Goal: Use online tool/utility: Utilize a website feature to perform a specific function

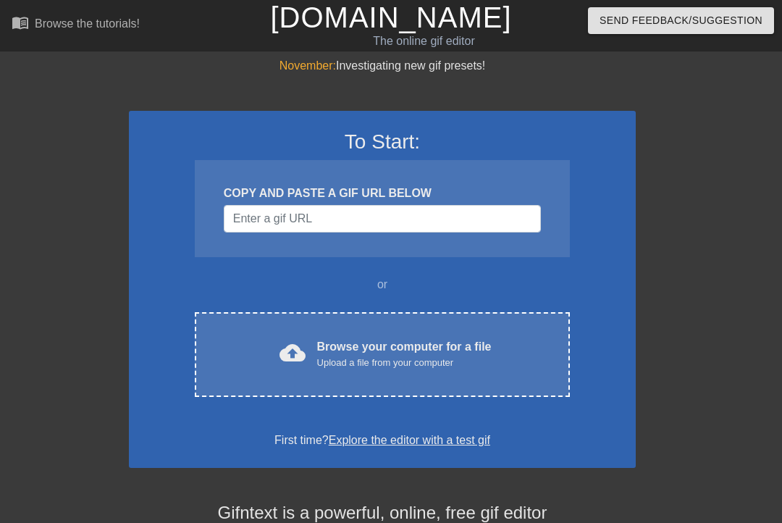
click at [506, 345] on div "cloud_upload Browse your computer for a file Upload a file from your computer" at bounding box center [382, 354] width 314 height 33
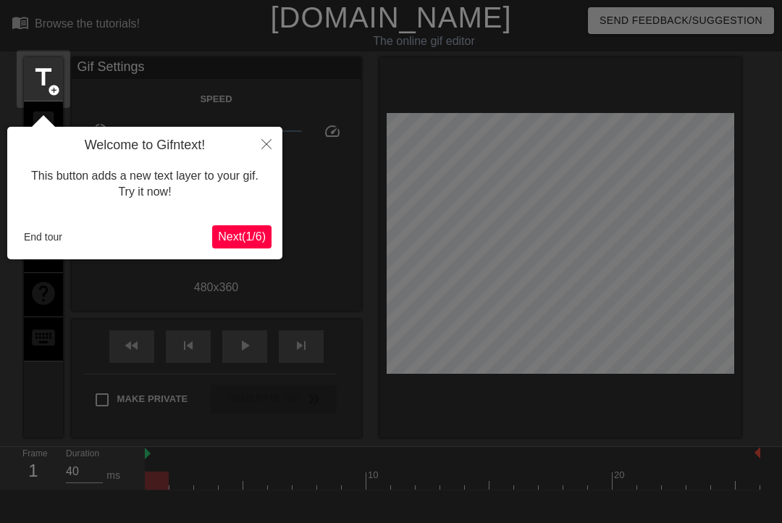
scroll to position [35, 0]
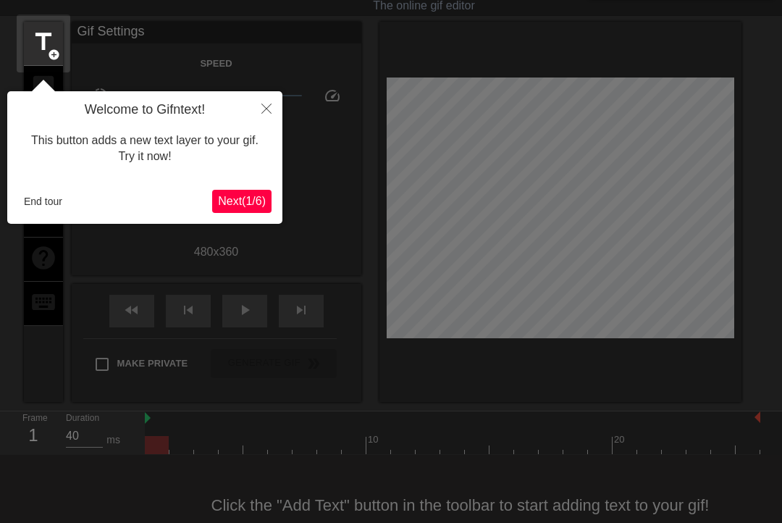
click at [261, 109] on icon "Close" at bounding box center [266, 109] width 10 height 10
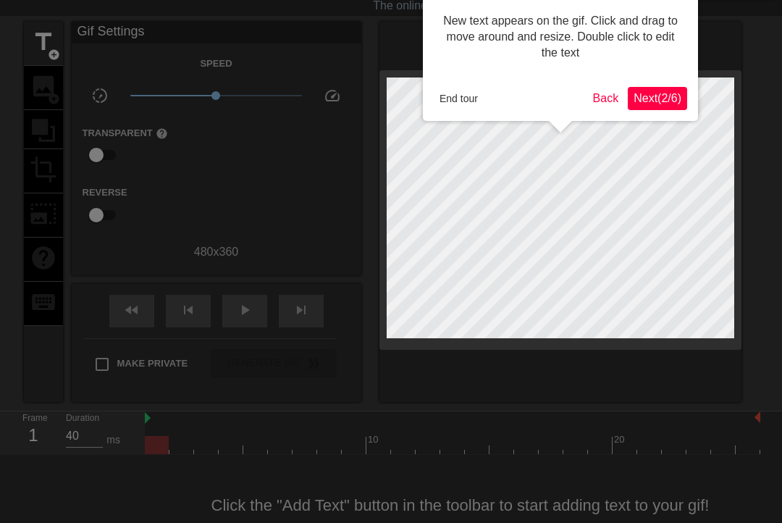
scroll to position [0, 0]
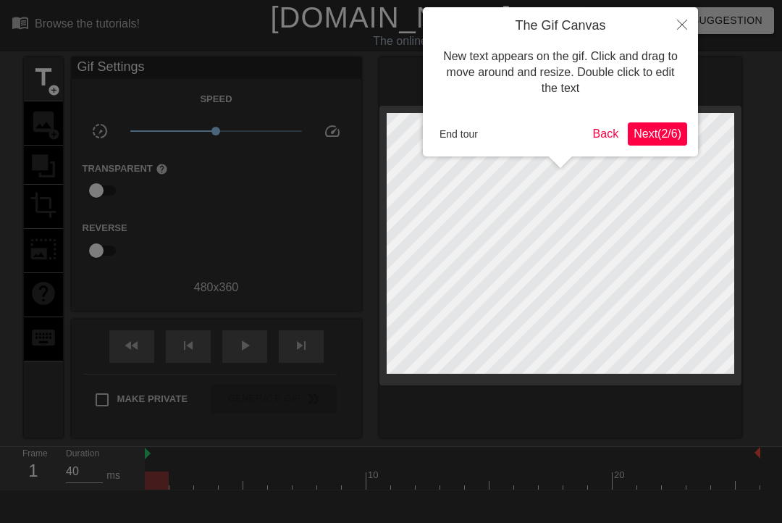
click at [639, 138] on span "Next ( 2 / 6 )" at bounding box center [658, 133] width 48 height 12
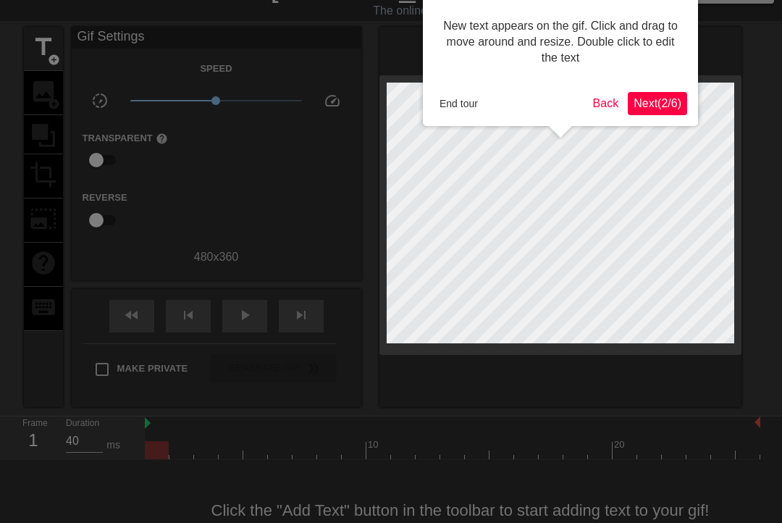
scroll to position [35, 0]
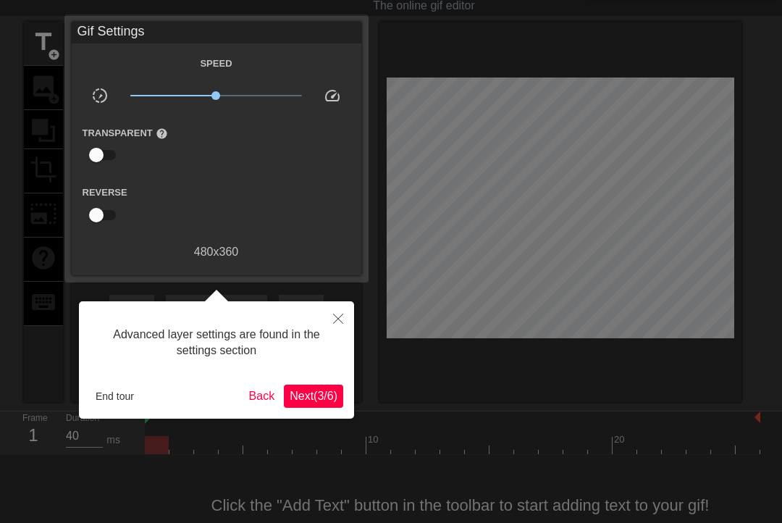
click at [322, 401] on span "Next ( 3 / 6 )" at bounding box center [314, 396] width 48 height 12
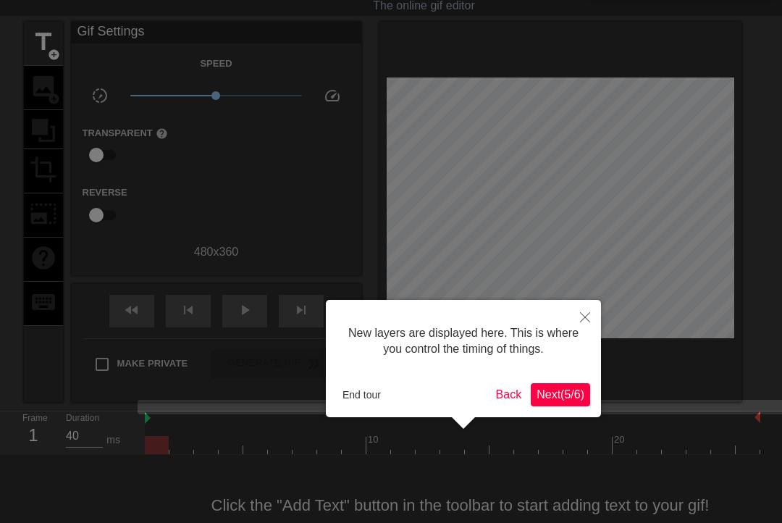
scroll to position [12, 0]
click at [555, 399] on span "Next ( 5 / 6 )" at bounding box center [561, 394] width 48 height 12
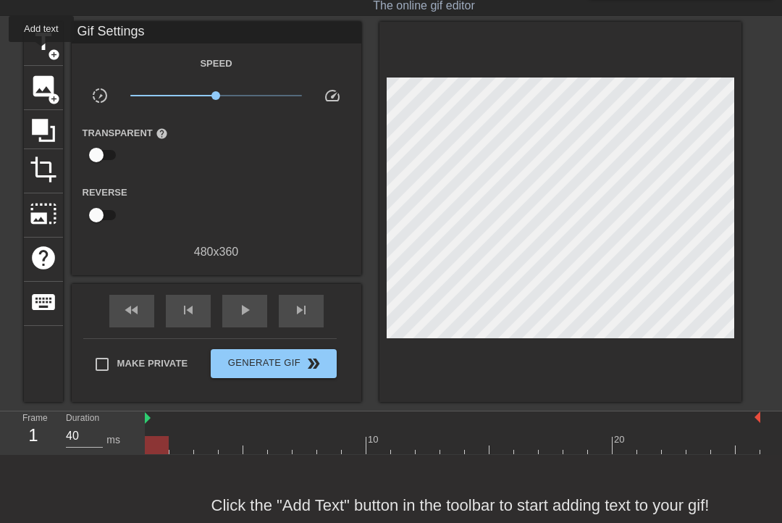
click at [43, 52] on span "title" at bounding box center [44, 42] width 28 height 28
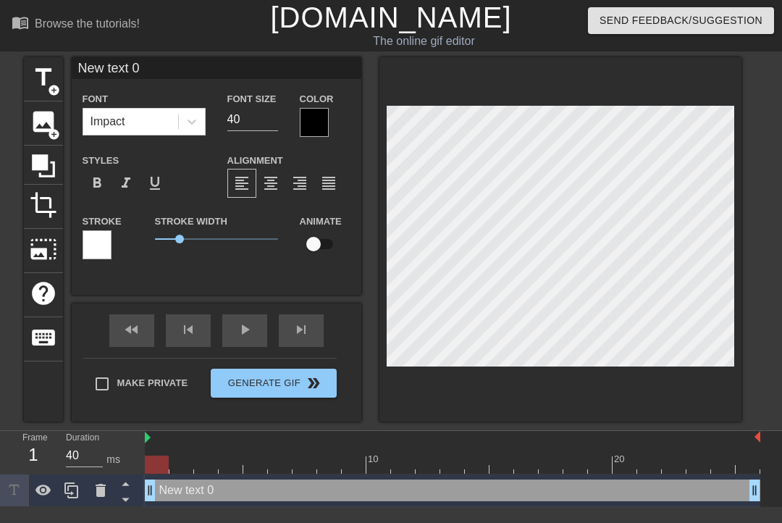
scroll to position [0, 0]
click at [311, 125] on div at bounding box center [314, 122] width 29 height 29
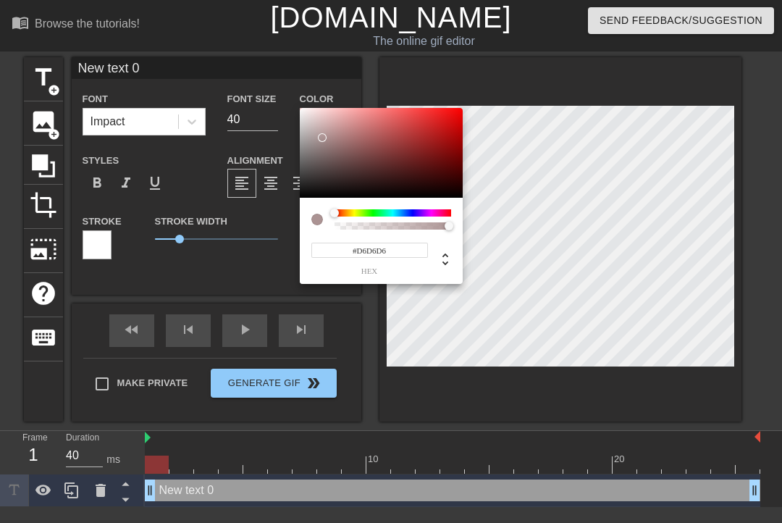
type input "#FFFFFF"
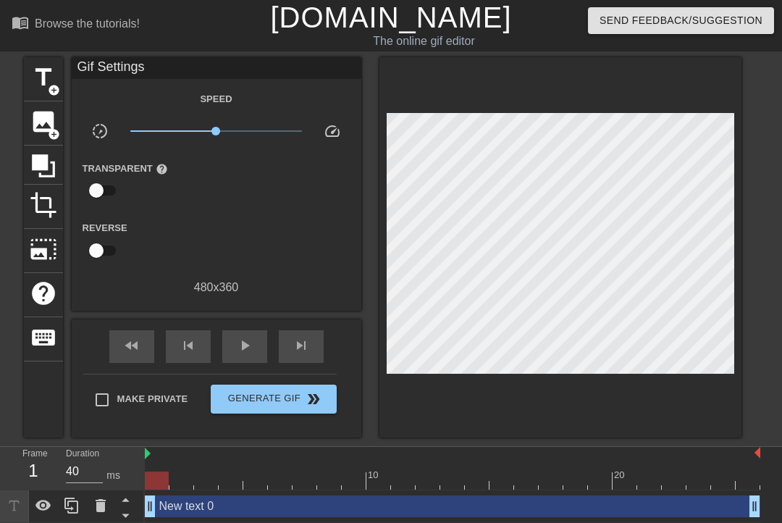
click at [98, 259] on input "checkbox" at bounding box center [96, 251] width 83 height 28
click at [102, 262] on input "checkbox" at bounding box center [110, 251] width 83 height 28
checkbox input "false"
click at [25, 72] on div "title add_circle" at bounding box center [43, 79] width 39 height 44
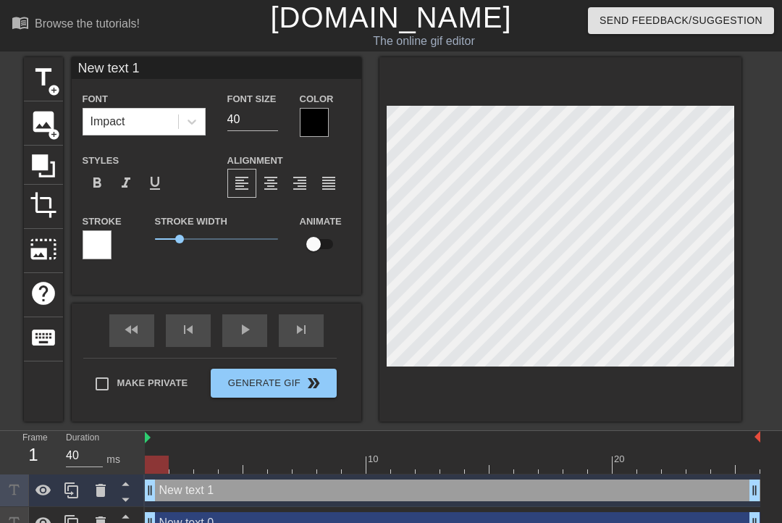
click at [102, 254] on div at bounding box center [97, 244] width 29 height 29
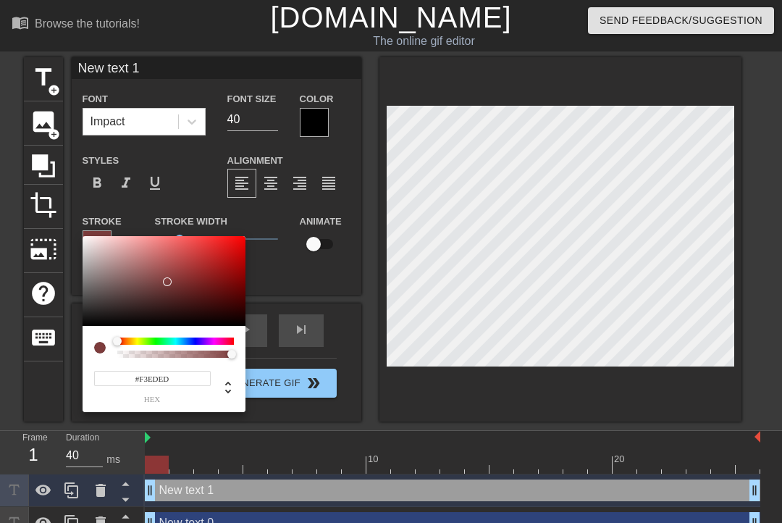
type input "#FFFFFF"
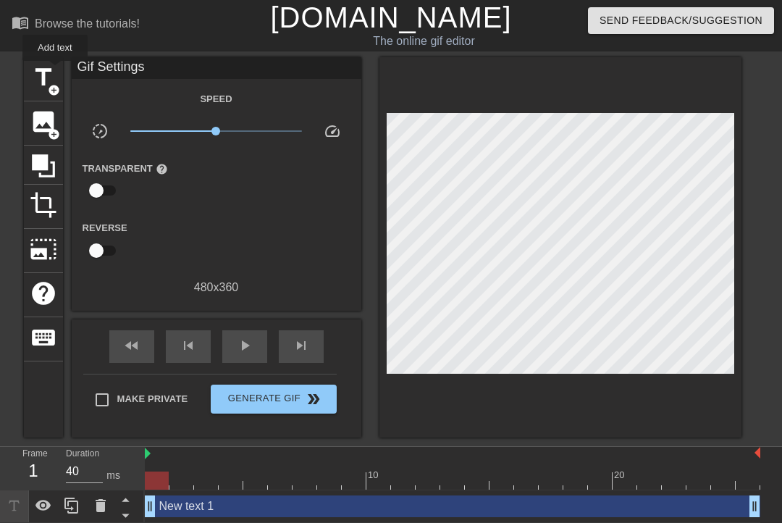
click at [57, 71] on div "title add_circle" at bounding box center [43, 79] width 39 height 44
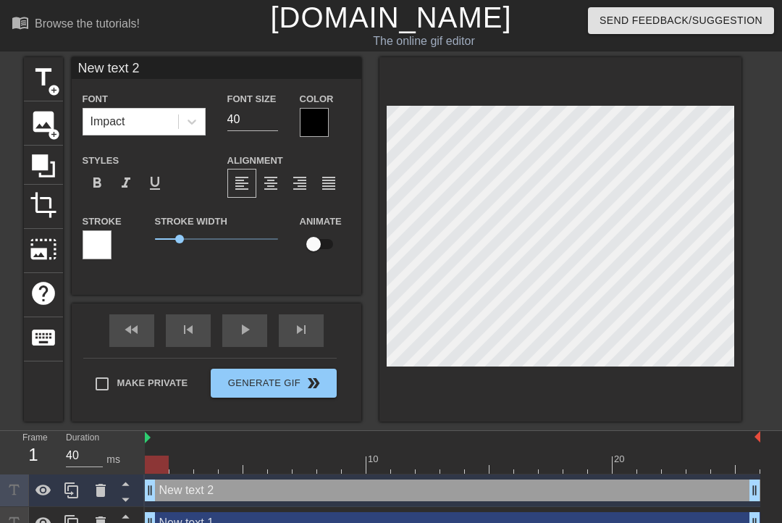
click at [309, 127] on div at bounding box center [314, 122] width 29 height 29
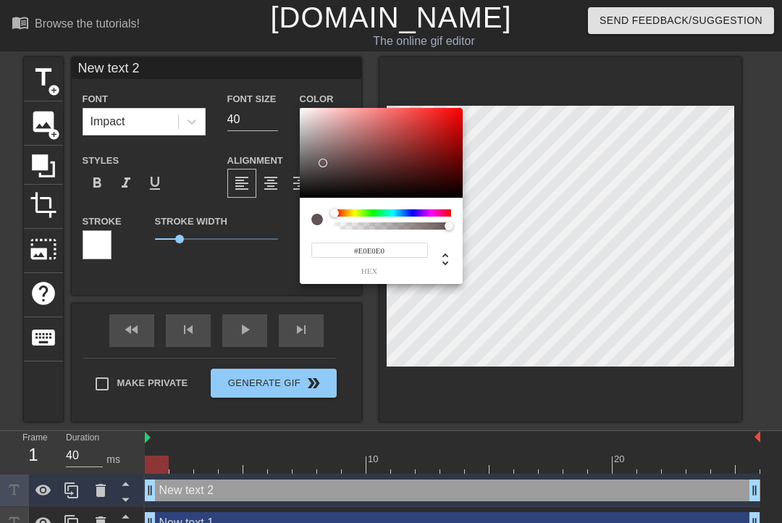
type input "#FFFFFF"
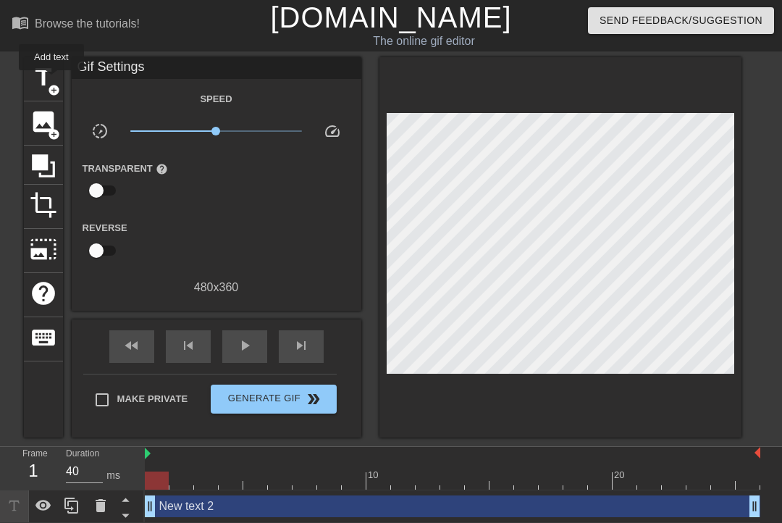
click at [54, 80] on span "title" at bounding box center [44, 78] width 28 height 28
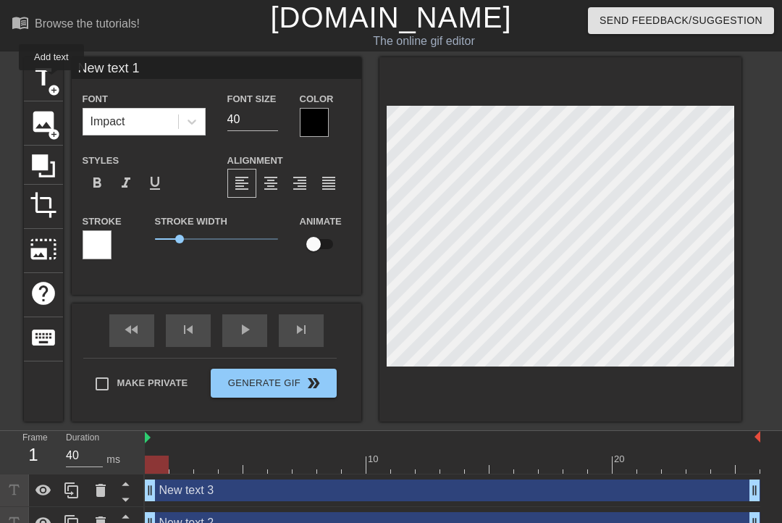
type input "New text 3"
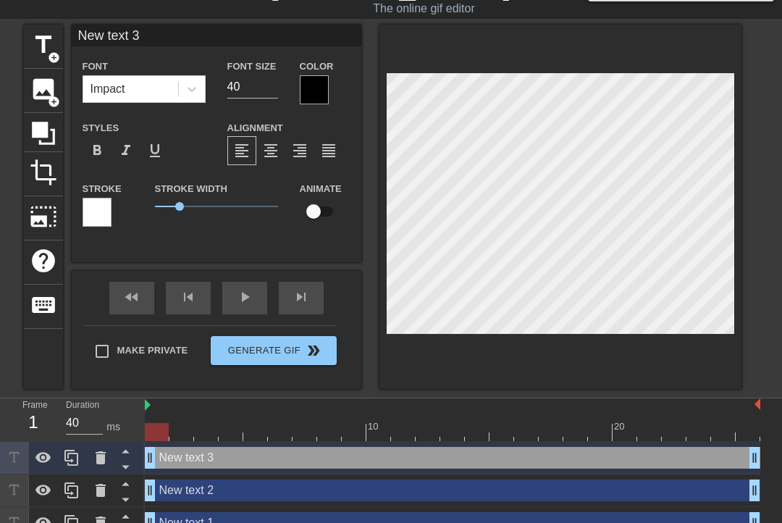
scroll to position [56, 0]
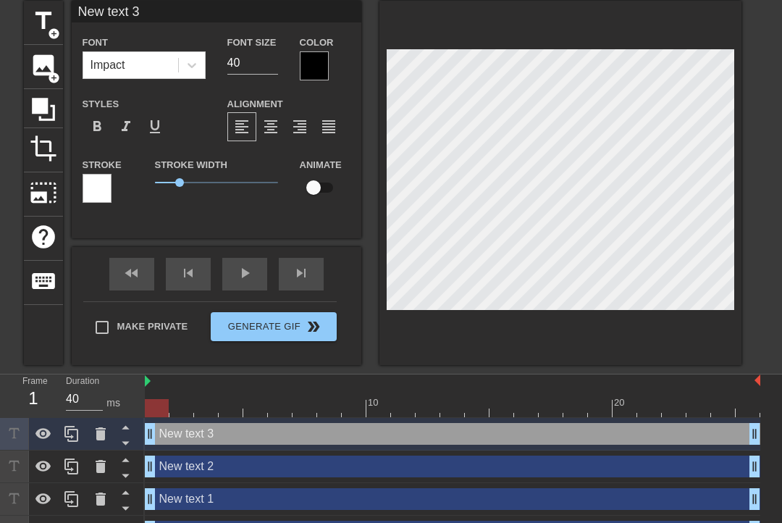
click at [107, 439] on icon at bounding box center [100, 433] width 17 height 17
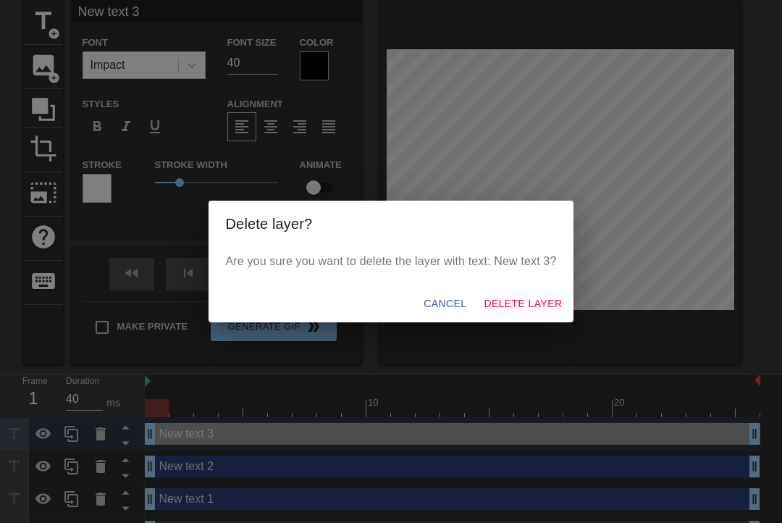
click at [550, 313] on span "Delete Layer" at bounding box center [523, 304] width 78 height 18
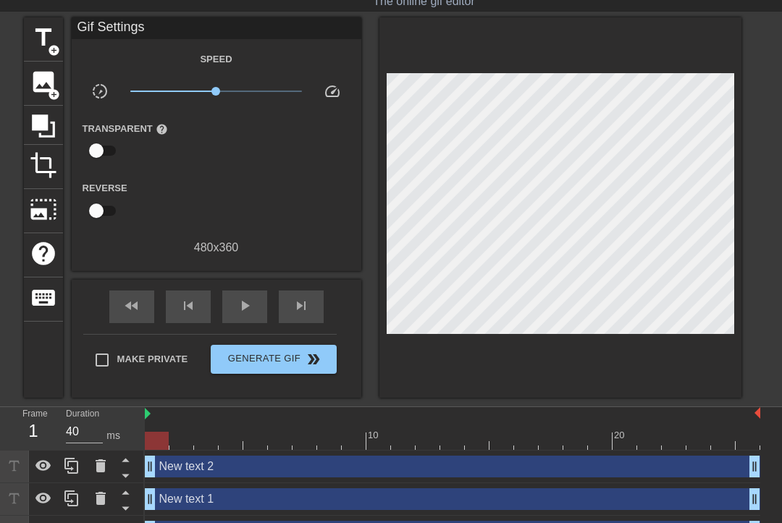
click at [100, 466] on icon at bounding box center [101, 465] width 10 height 13
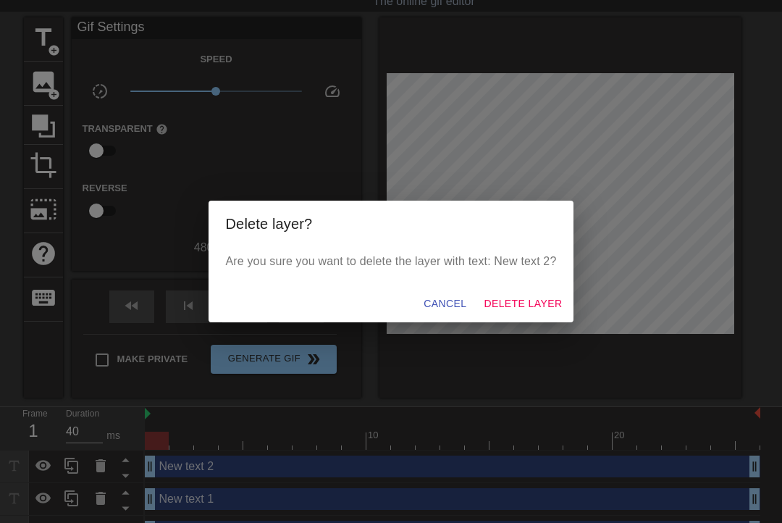
click at [545, 313] on span "Delete Layer" at bounding box center [523, 304] width 78 height 18
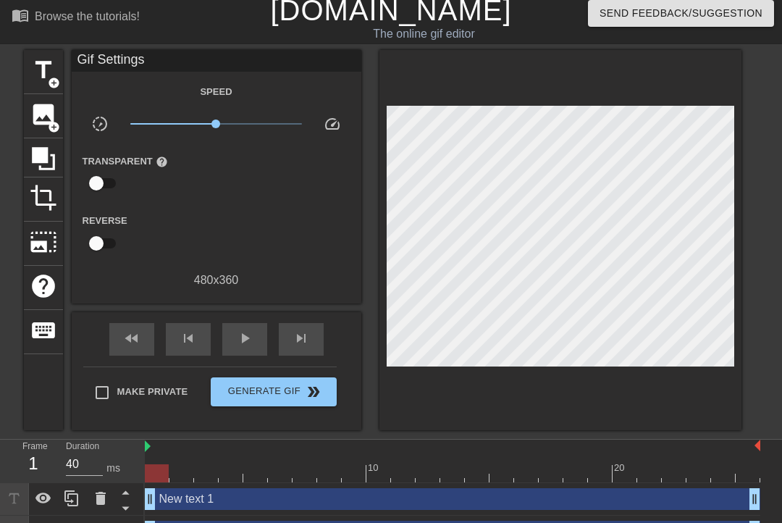
click at [97, 522] on icon at bounding box center [101, 530] width 10 height 13
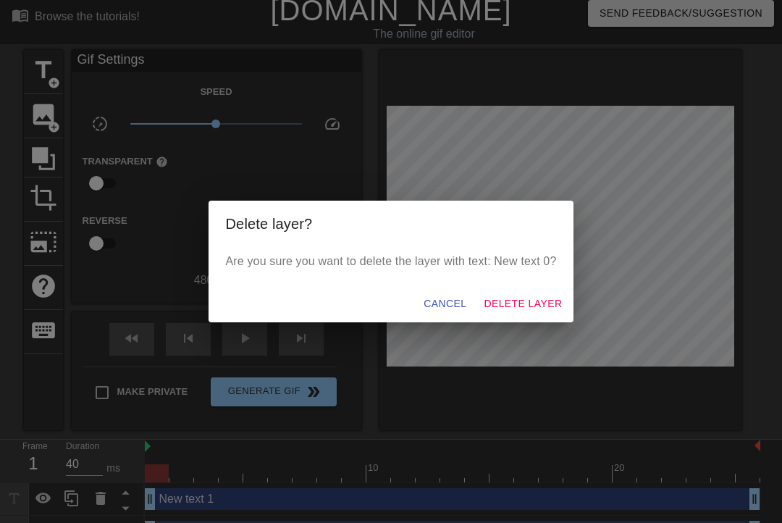
click at [542, 313] on span "Delete Layer" at bounding box center [523, 304] width 78 height 18
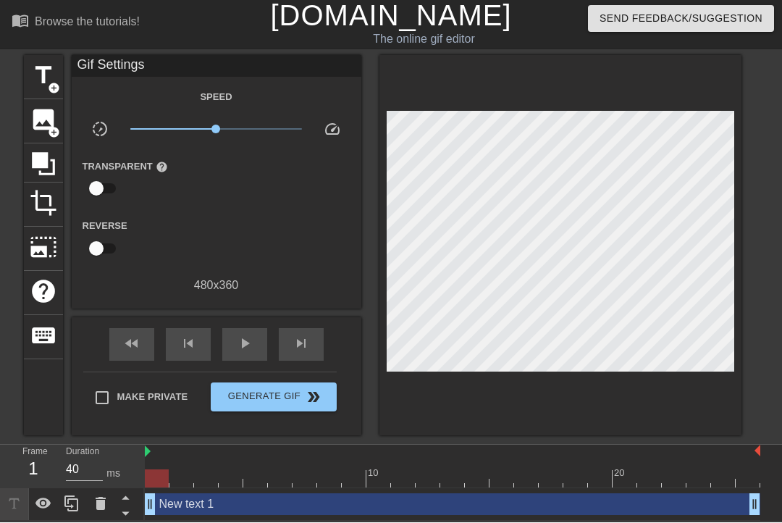
scroll to position [2, 0]
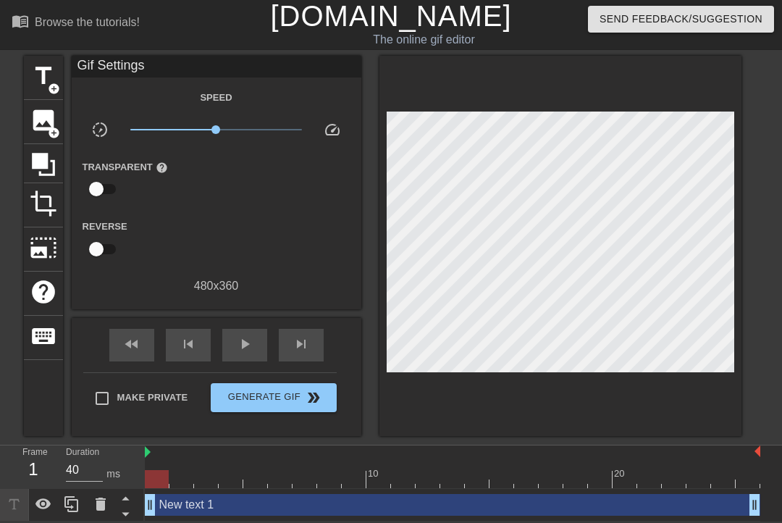
click at [96, 512] on icon at bounding box center [100, 503] width 17 height 17
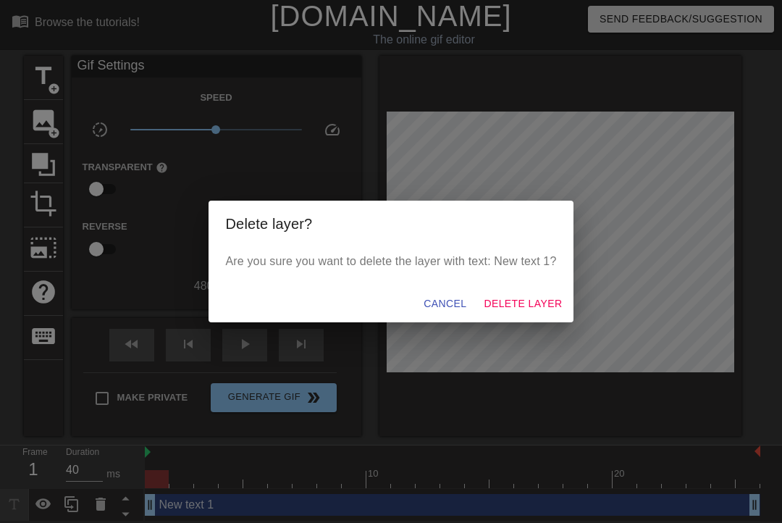
click at [548, 301] on span "Delete Layer" at bounding box center [523, 304] width 78 height 18
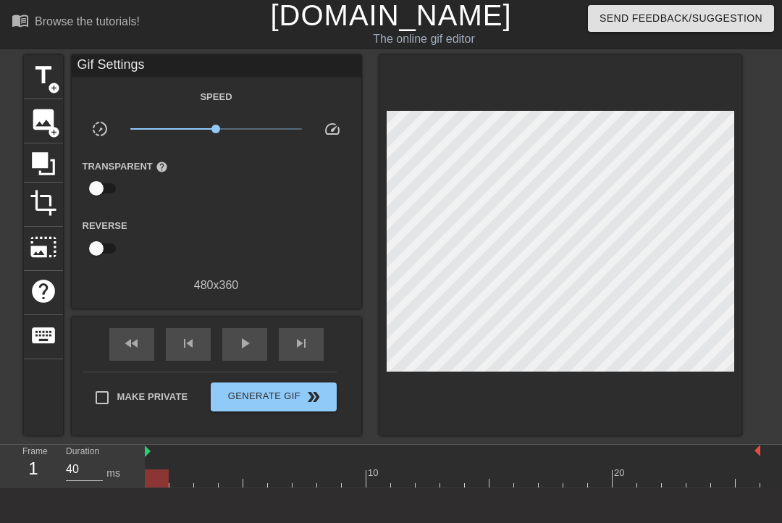
click at [46, 78] on span "title" at bounding box center [44, 76] width 28 height 28
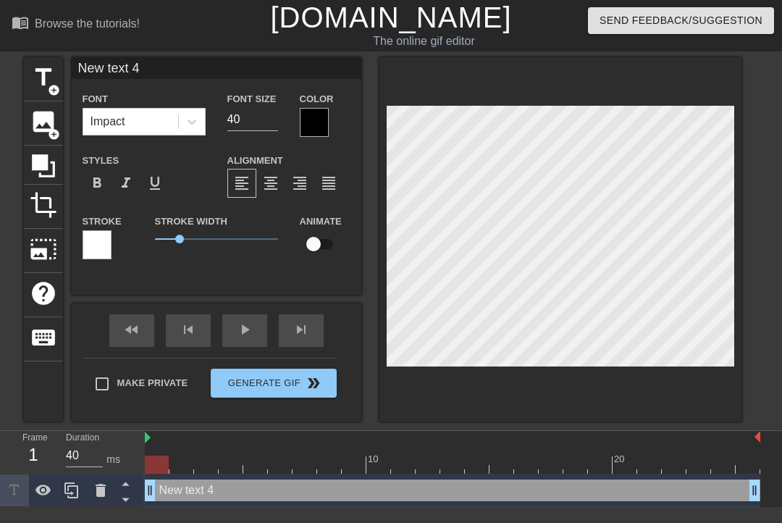
scroll to position [0, 0]
click at [324, 125] on div at bounding box center [314, 122] width 29 height 29
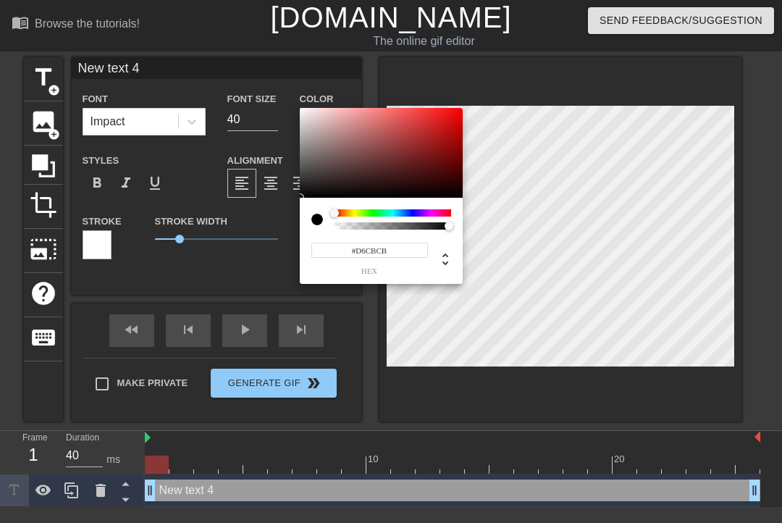
type input "#FFFFFF"
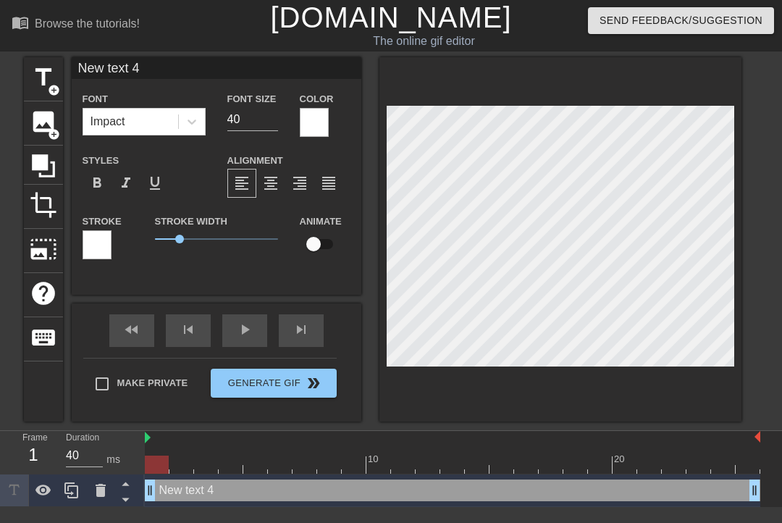
click at [100, 241] on div at bounding box center [97, 244] width 29 height 29
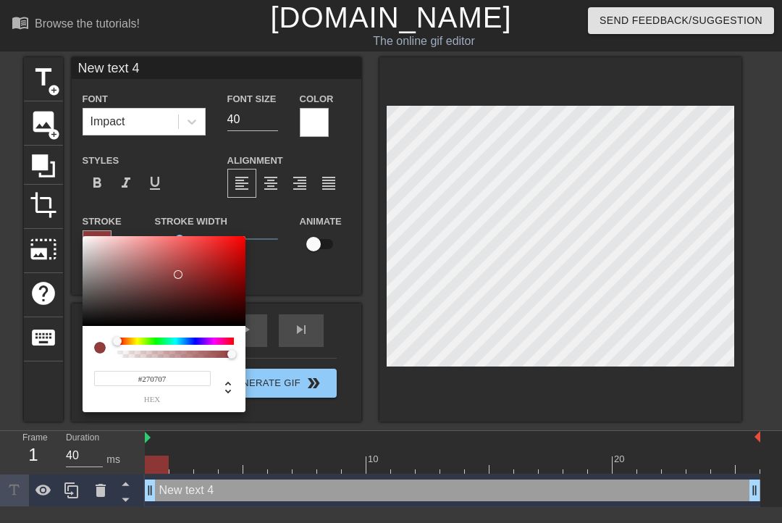
type input "#000000"
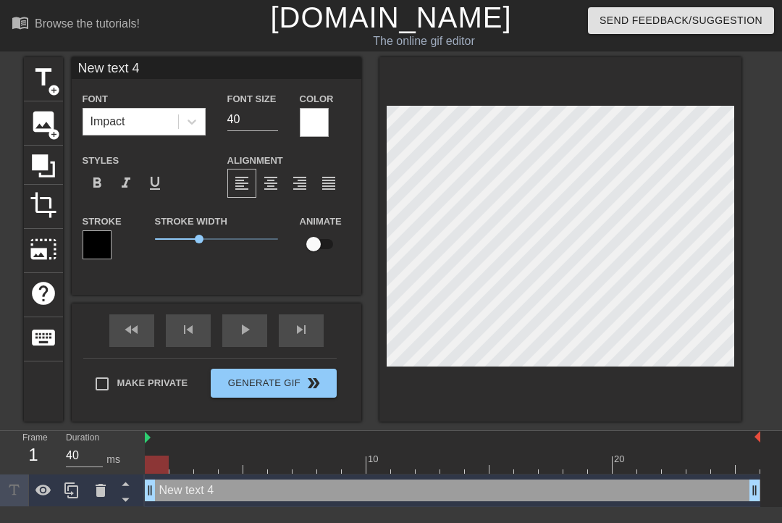
scroll to position [0, 4]
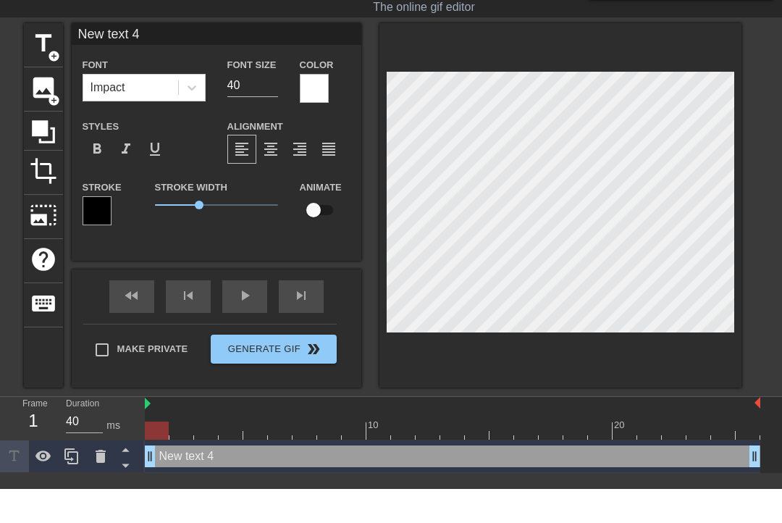
type textarea "New text"
type input "New text"
type textarea "New text"
type input "New tex"
type textarea "New tex"
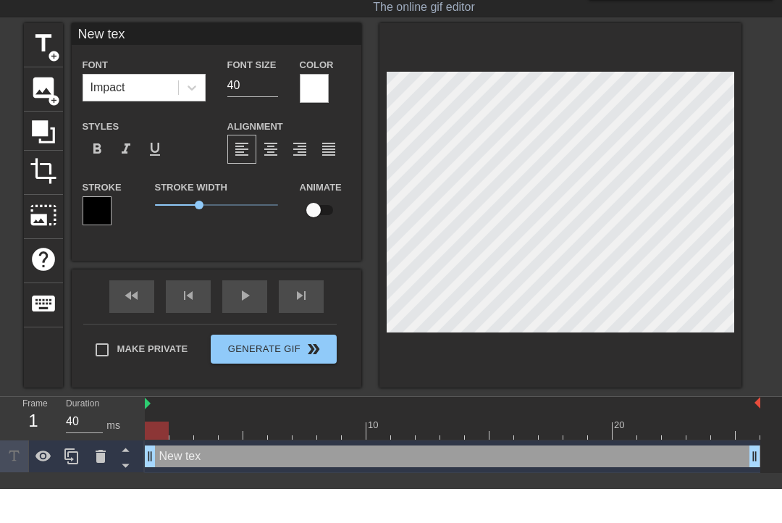
type input "New te"
type textarea "New te"
type input "New t"
type textarea "New t"
type input "New"
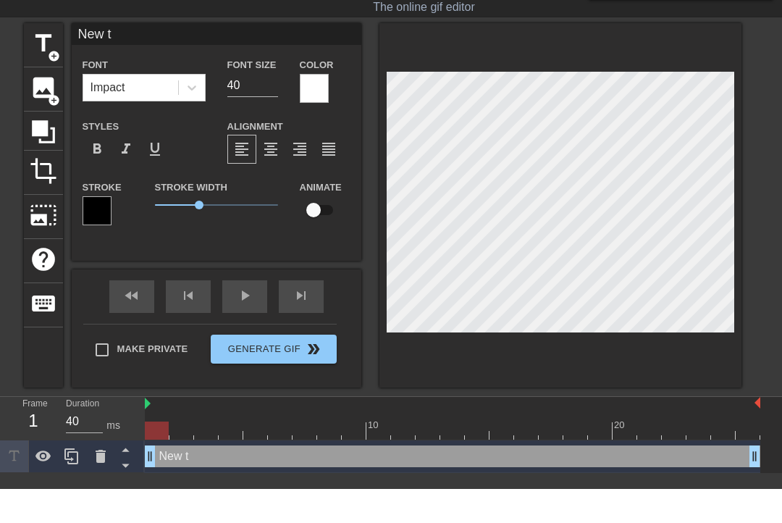
type textarea "New"
type input "New"
type textarea "New"
type input "Ne"
type textarea "Ne"
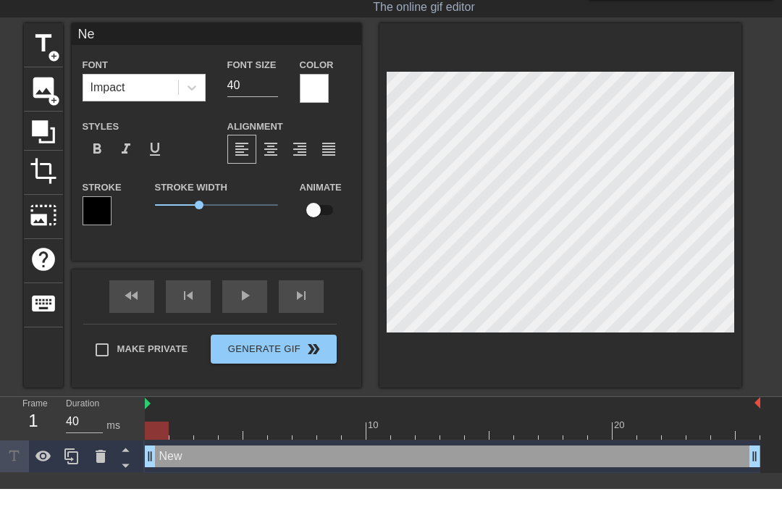
scroll to position [0, 1]
type input "N"
type textarea "N"
type input "/"
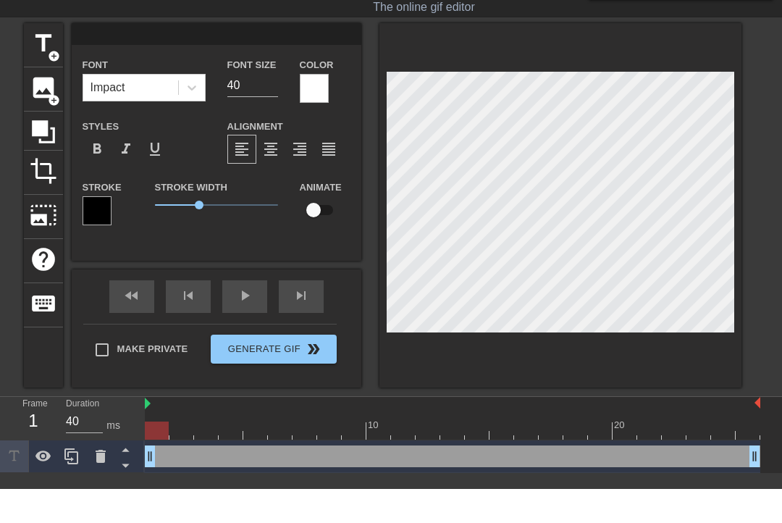
type textarea "/"
type input "/b"
type textarea "/b"
type input "/bi"
type textarea "/bi"
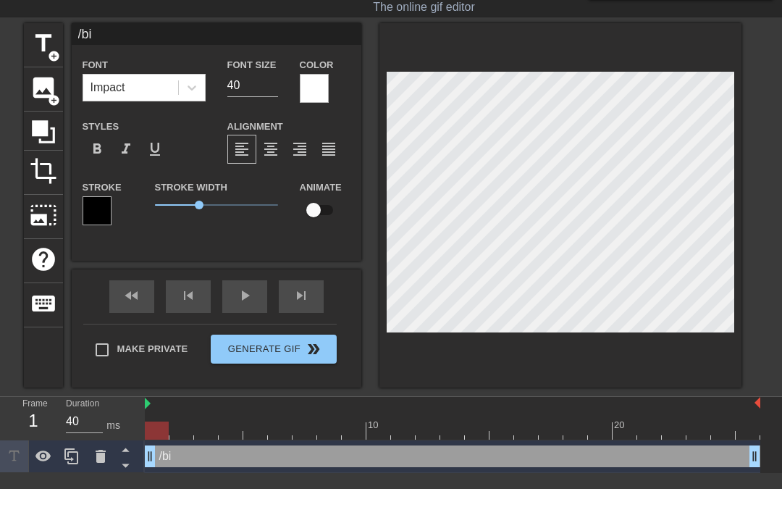
type input "/bim"
type textarea "/bim"
type input "/bimp"
type textarea "/bimp"
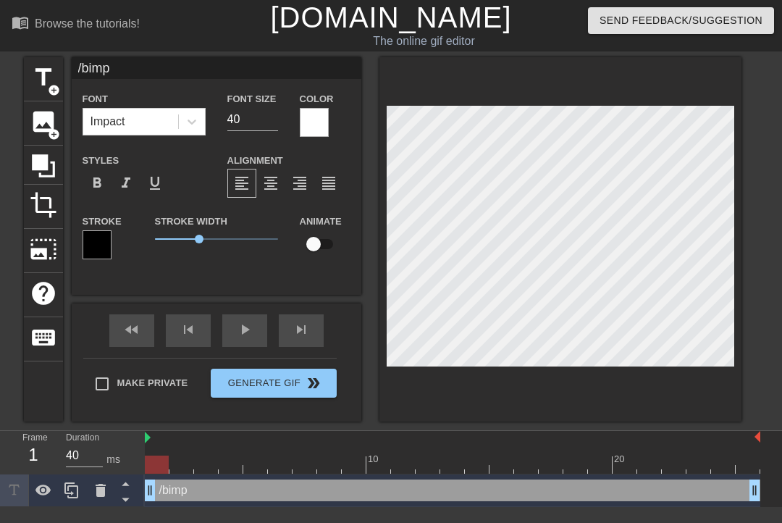
scroll to position [0, 0]
click at [772, 211] on div "title add_circle image add_circle crop photo_size_select_large help keyboard /b…" at bounding box center [391, 239] width 782 height 364
click at [246, 126] on input "40" at bounding box center [252, 119] width 51 height 23
type input "4"
click at [242, 127] on input "60" at bounding box center [252, 119] width 51 height 23
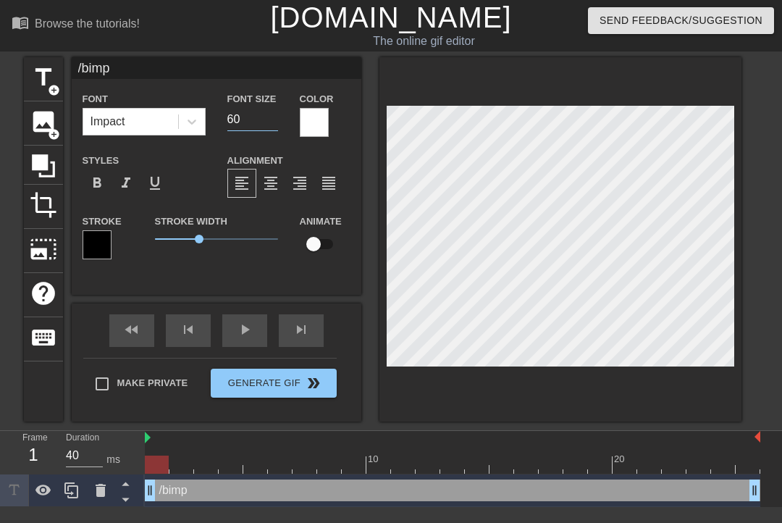
type input "6"
type input "80"
click at [760, 361] on div "title add_circle image add_circle crop photo_size_select_large help keyboard /b…" at bounding box center [391, 239] width 782 height 364
click at [324, 190] on span "format_align_justify" at bounding box center [328, 183] width 17 height 17
click at [327, 178] on div "format_align_justify" at bounding box center [328, 183] width 29 height 29
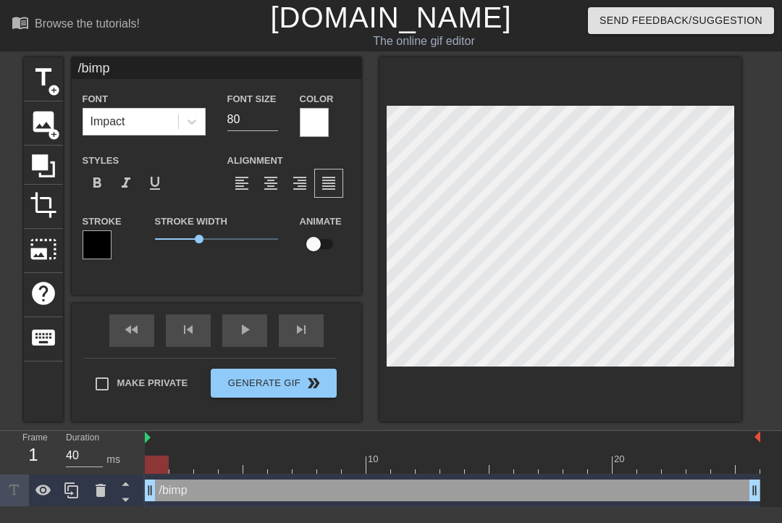
click at [240, 189] on span "format_align_left" at bounding box center [241, 183] width 17 height 17
click at [276, 186] on span "format_align_center" at bounding box center [270, 183] width 17 height 17
click at [332, 188] on span "format_align_justify" at bounding box center [328, 183] width 17 height 17
click at [763, 315] on div "title add_circle image add_circle crop photo_size_select_large help keyboard /b…" at bounding box center [391, 239] width 782 height 364
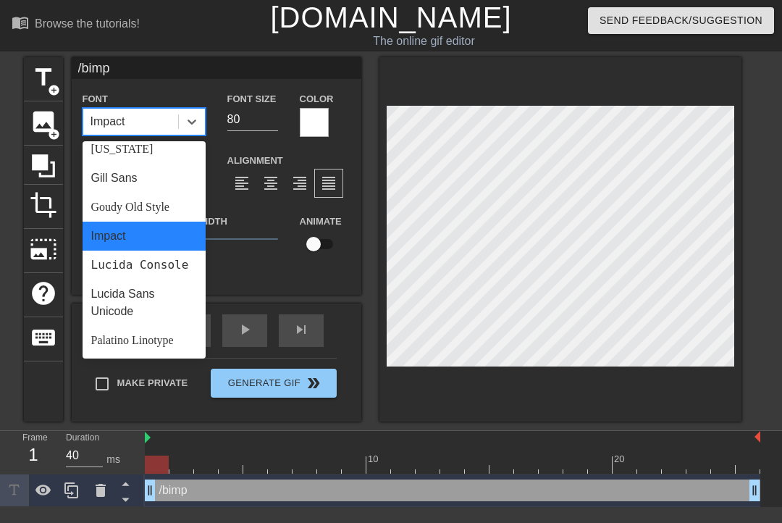
scroll to position [300, 0]
click at [104, 179] on div "Gill Sans" at bounding box center [144, 177] width 123 height 29
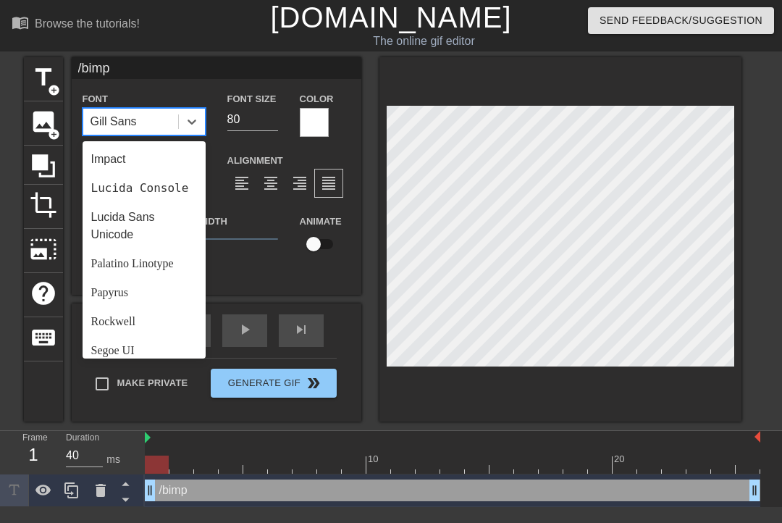
scroll to position [376, 0]
click at [94, 162] on div "Impact" at bounding box center [144, 159] width 123 height 29
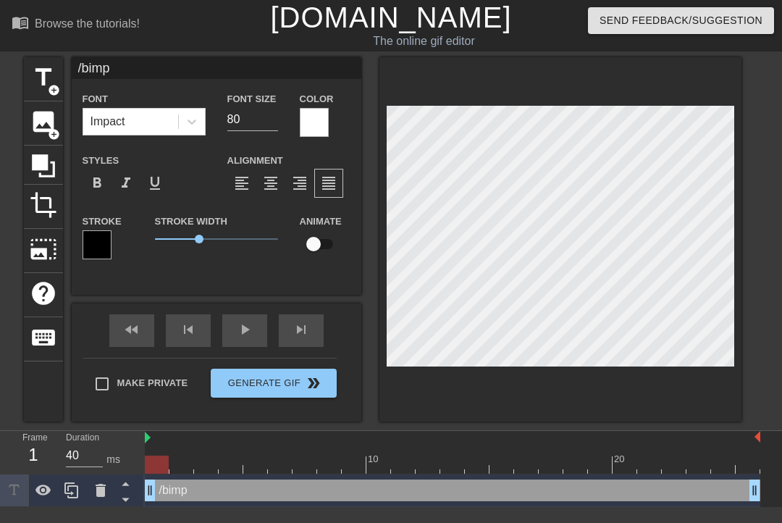
click at [764, 311] on div "title add_circle image add_circle crop photo_size_select_large help keyboard /b…" at bounding box center [391, 239] width 782 height 364
click at [266, 380] on div "Make Private Generate Gif double_arrow" at bounding box center [209, 386] width 253 height 57
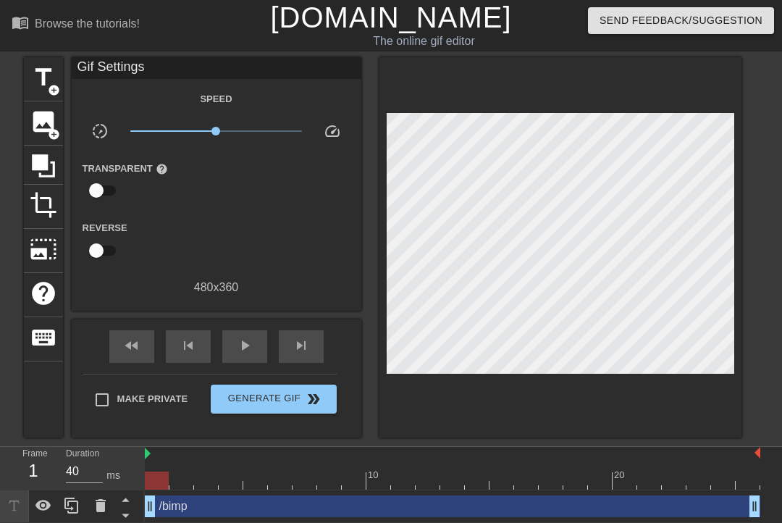
click at [256, 396] on span "Generate Gif double_arrow" at bounding box center [274, 398] width 114 height 17
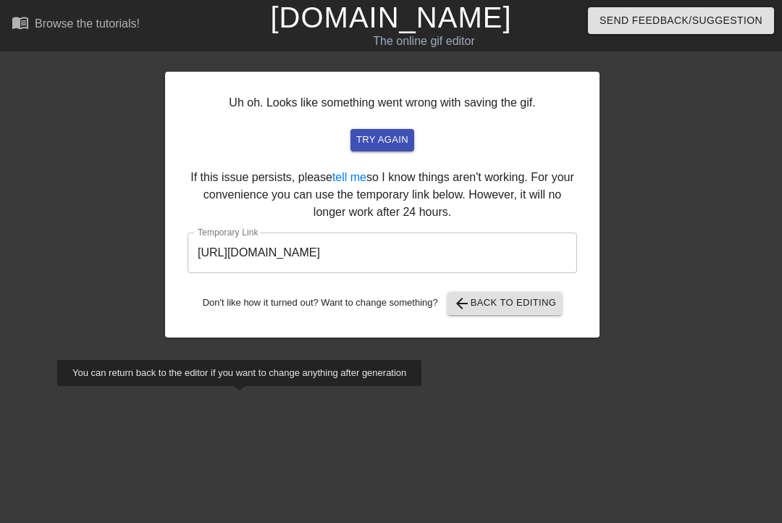
click at [391, 137] on span "try again" at bounding box center [382, 140] width 52 height 17
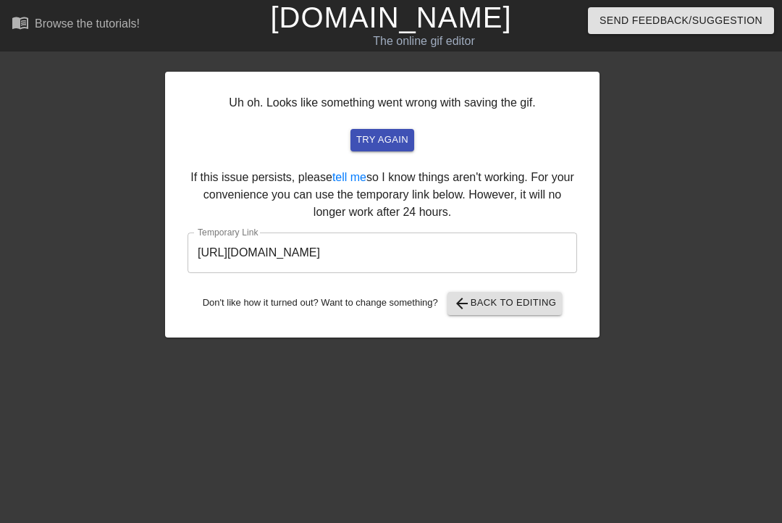
click at [535, 252] on input "[URL][DOMAIN_NAME]" at bounding box center [383, 252] width 390 height 41
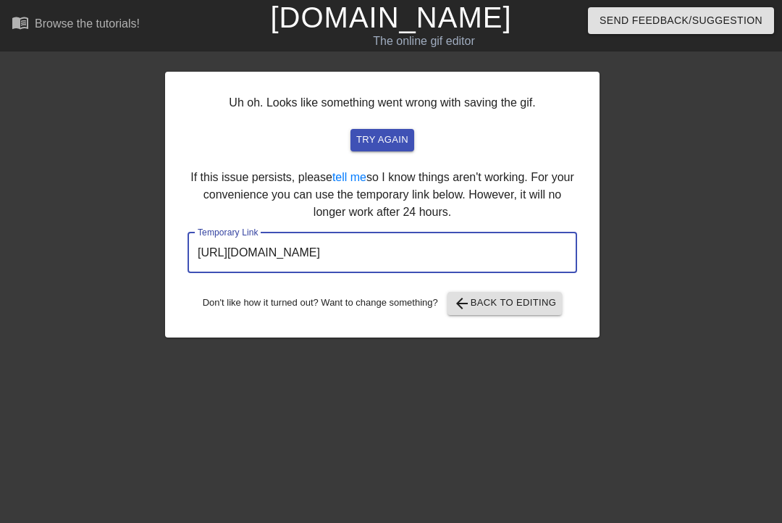
click at [511, 248] on input "[URL][DOMAIN_NAME]" at bounding box center [383, 252] width 390 height 41
click at [214, 243] on input "[URL][DOMAIN_NAME]" at bounding box center [383, 252] width 390 height 41
click at [214, 246] on input "[URL][DOMAIN_NAME]" at bounding box center [383, 252] width 390 height 41
click at [382, 139] on span "try again" at bounding box center [382, 140] width 52 height 17
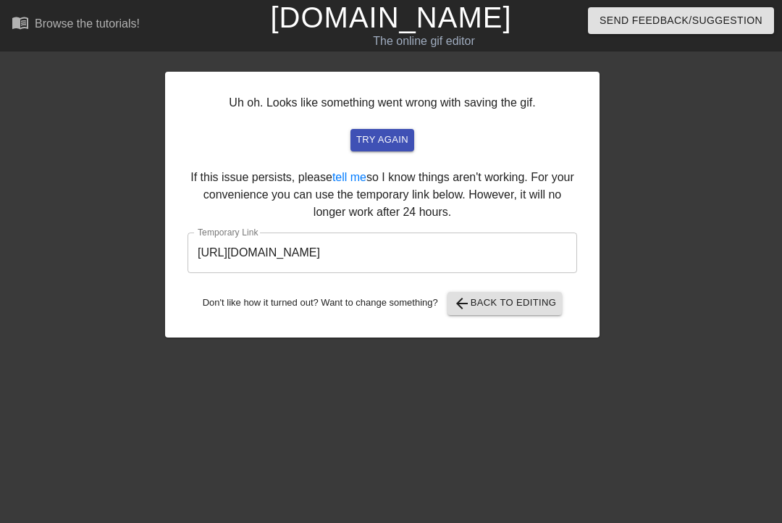
click at [521, 304] on span "arrow_back Back to Editing" at bounding box center [505, 303] width 104 height 17
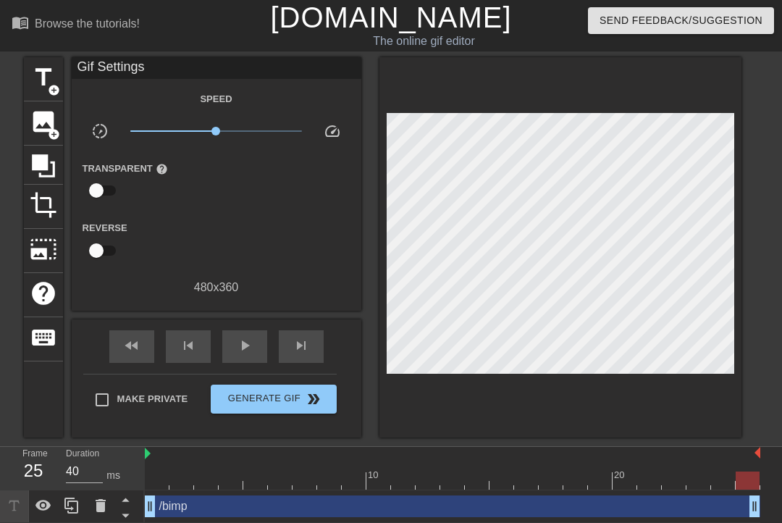
scroll to position [2, 0]
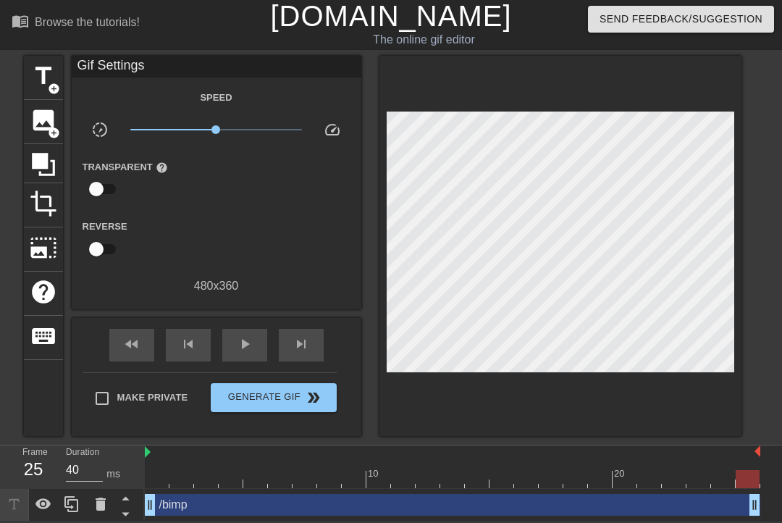
click at [780, 302] on div "title add_circle image add_circle crop photo_size_select_large help keyboard Gi…" at bounding box center [391, 246] width 782 height 380
click at [776, 306] on div "title add_circle image add_circle crop photo_size_select_large help keyboard Gi…" at bounding box center [391, 246] width 782 height 380
click at [277, 396] on span "Generate Gif double_arrow" at bounding box center [274, 397] width 114 height 17
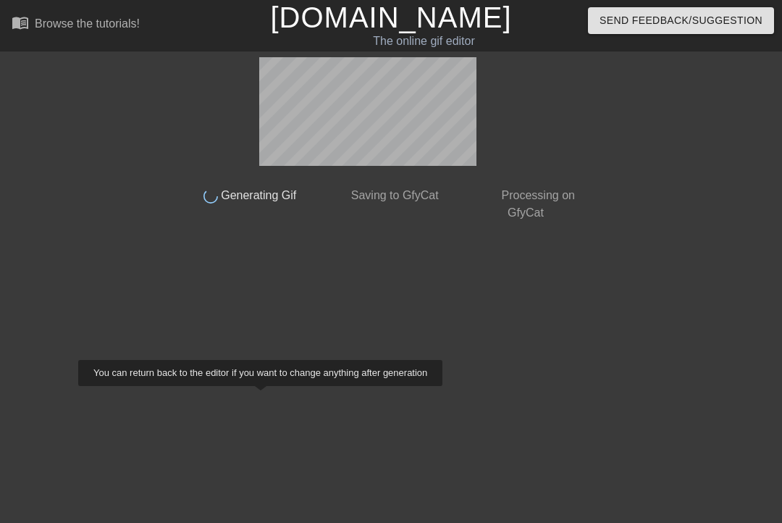
scroll to position [0, 0]
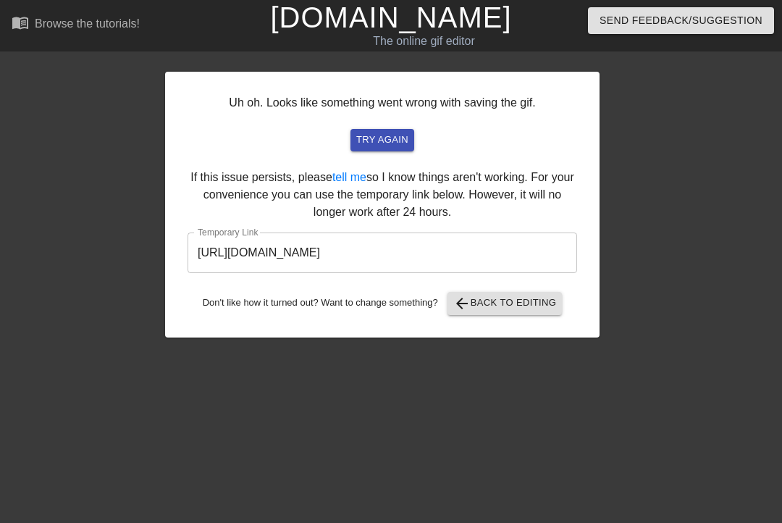
click at [713, 344] on html "menu_book Browse the tutorials! [DOMAIN_NAME] The online gif editor Send Feedba…" at bounding box center [391, 172] width 782 height 344
